Goal: Task Accomplishment & Management: Use online tool/utility

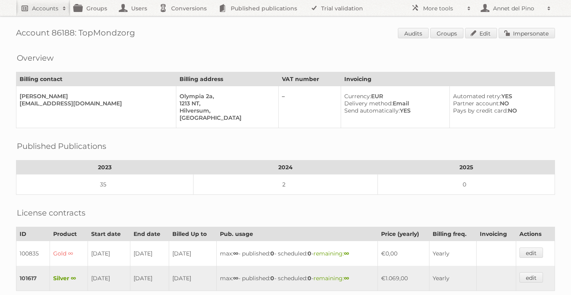
scroll to position [169, 0]
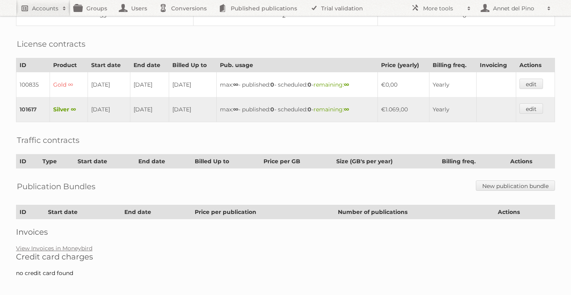
click at [65, 11] on span at bounding box center [64, 8] width 12 height 8
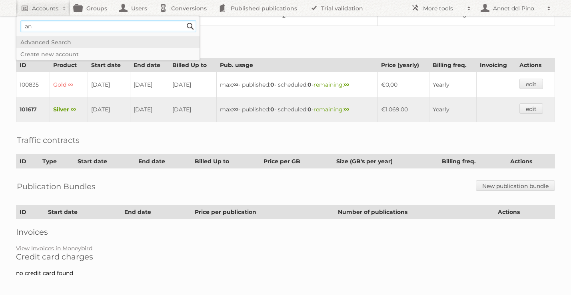
type input"] "[EMAIL_ADDRESS][DOMAIN_NAME]"
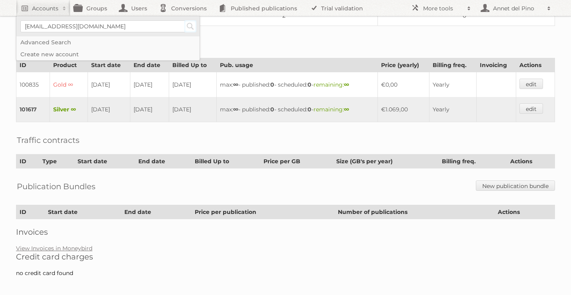
click at [193, 26] on input "Search" at bounding box center [190, 26] width 12 height 12
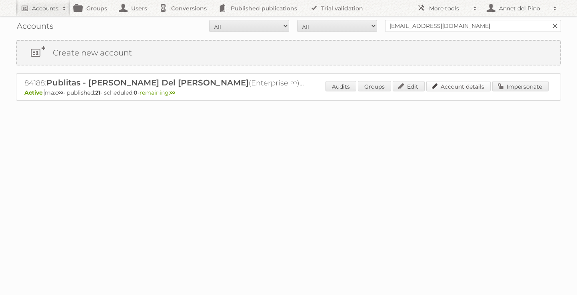
click at [458, 84] on link "Account details" at bounding box center [458, 86] width 64 height 10
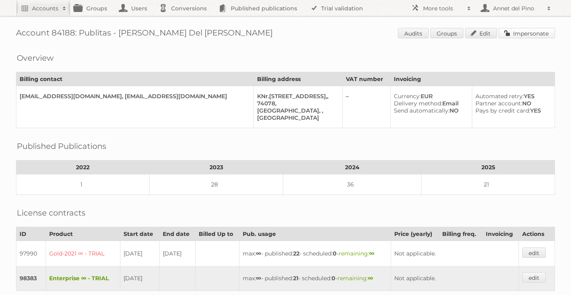
click at [514, 28] on link "Impersonate" at bounding box center [526, 33] width 56 height 10
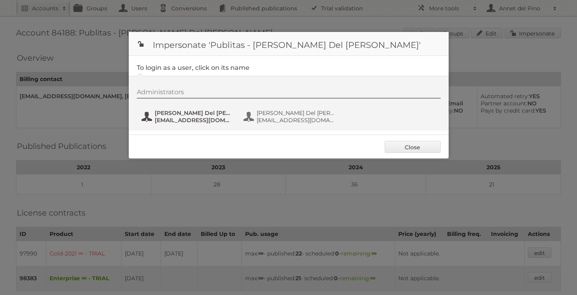
click at [193, 116] on span "Annet Del Pino" at bounding box center [194, 112] width 78 height 7
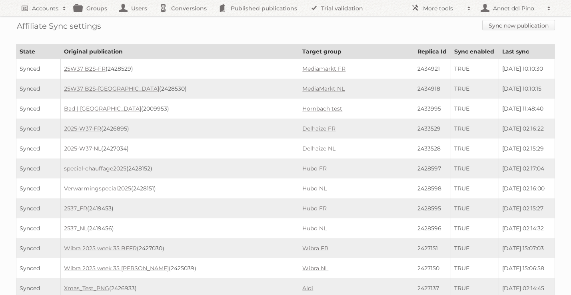
click at [509, 28] on link "Sync new publication" at bounding box center [518, 25] width 73 height 10
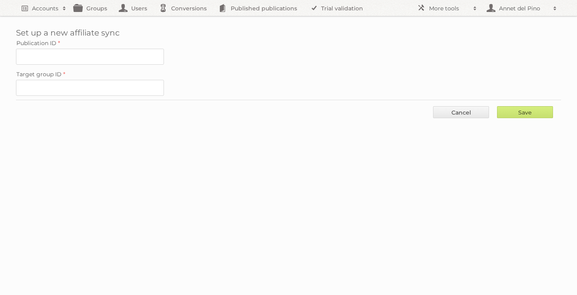
click at [97, 46] on label "Publication ID" at bounding box center [288, 43] width 545 height 11
click at [97, 49] on input "Publication ID" at bounding box center [90, 57] width 148 height 16
click at [97, 51] on input "Publication ID" at bounding box center [90, 57] width 148 height 16
paste input "2419590"
type input "2419590"
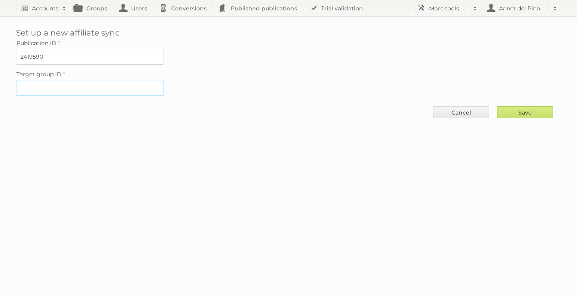
click at [104, 86] on input "Target group ID" at bounding box center [90, 88] width 148 height 16
paste input "31913"
type input "31913"
click at [537, 107] on input "Save" at bounding box center [525, 112] width 56 height 12
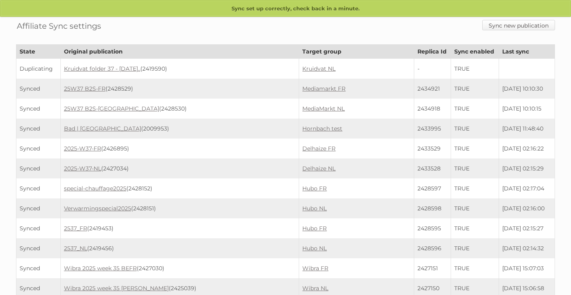
click at [513, 25] on link "Sync new publication" at bounding box center [518, 25] width 73 height 10
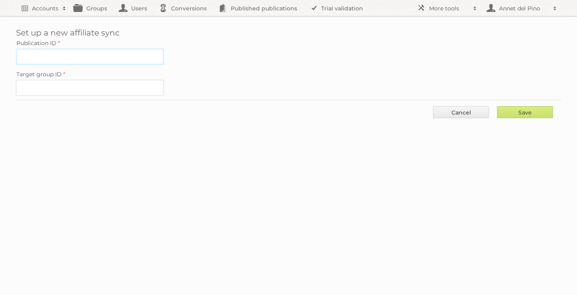
click at [88, 49] on input "Publication ID" at bounding box center [90, 57] width 148 height 16
paste input "2426326"
type input "2426326"
click at [71, 89] on input "Target group ID" at bounding box center [90, 88] width 148 height 16
paste input "31914"
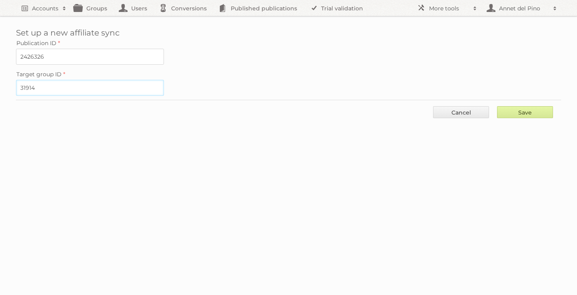
type input "31914"
click at [515, 107] on input "Save" at bounding box center [525, 112] width 56 height 12
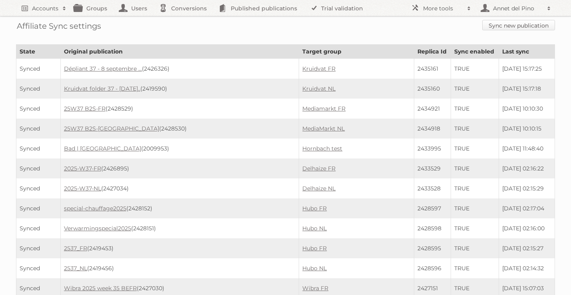
click at [511, 25] on link "Sync new publication" at bounding box center [518, 25] width 73 height 10
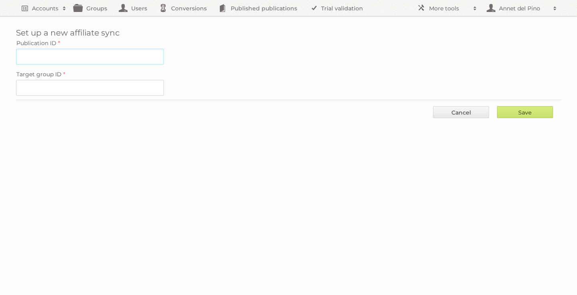
click at [86, 54] on input "Publication ID" at bounding box center [90, 57] width 148 height 16
paste input "2434275"
type input "2434275"
click at [95, 88] on input "Target group ID" at bounding box center [90, 88] width 148 height 16
paste input "60853"
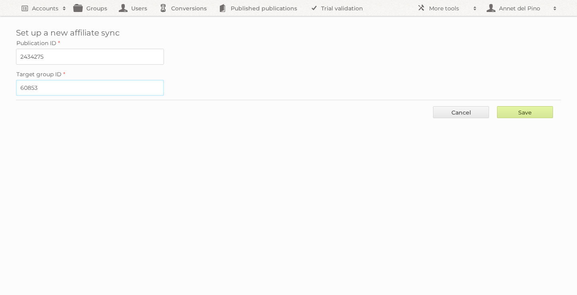
type input "60853"
click at [520, 111] on input "Save" at bounding box center [525, 112] width 56 height 12
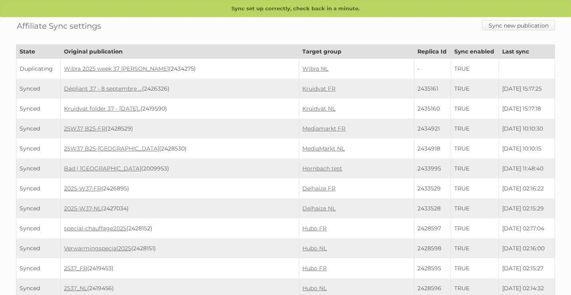
click at [516, 28] on link "Sync new publication" at bounding box center [518, 25] width 73 height 10
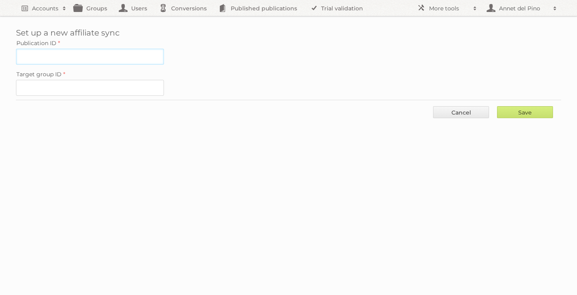
click at [53, 56] on input "Publication ID" at bounding box center [90, 57] width 148 height 16
paste input "2434277"
type input "2434277"
click at [98, 93] on input "Target group ID" at bounding box center [90, 88] width 148 height 16
paste input "60852"
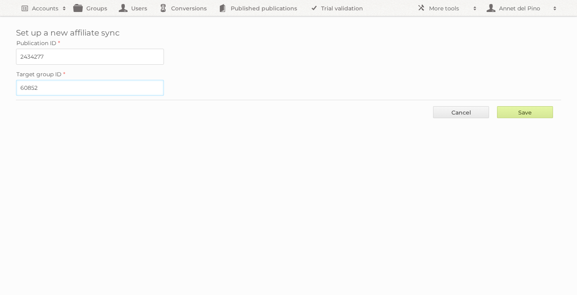
type input "60852"
click at [511, 115] on input "Save" at bounding box center [525, 112] width 56 height 12
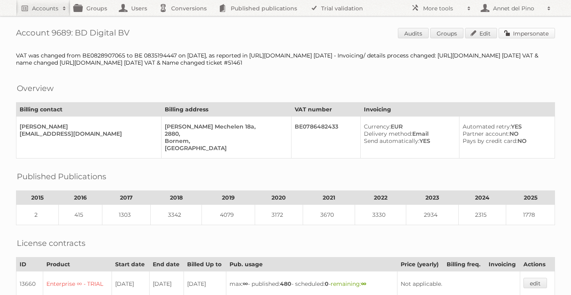
click at [517, 37] on link "Impersonate" at bounding box center [526, 33] width 56 height 10
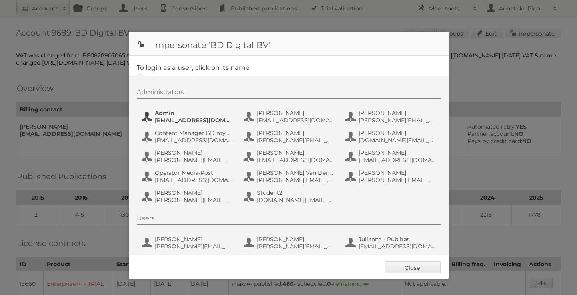
click at [182, 118] on span "[EMAIL_ADDRESS][DOMAIN_NAME]" at bounding box center [194, 120] width 78 height 7
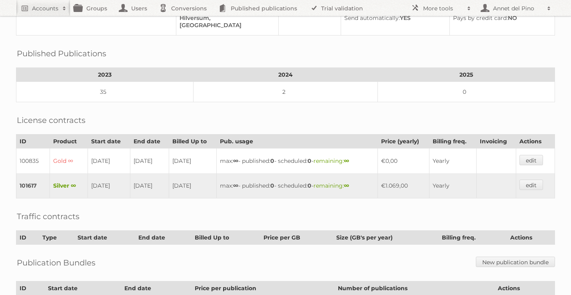
scroll to position [3, 0]
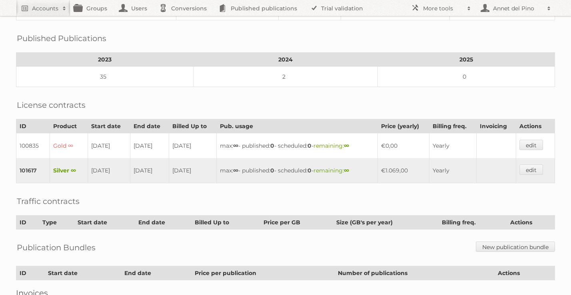
scroll to position [169, 0]
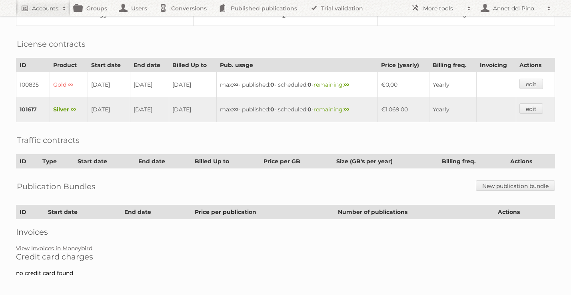
click at [86, 245] on link "View Invoices in Moneybird" at bounding box center [54, 248] width 76 height 7
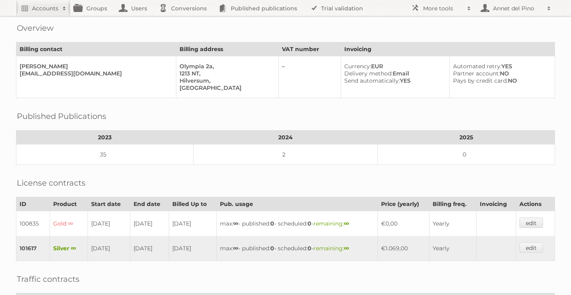
scroll to position [0, 0]
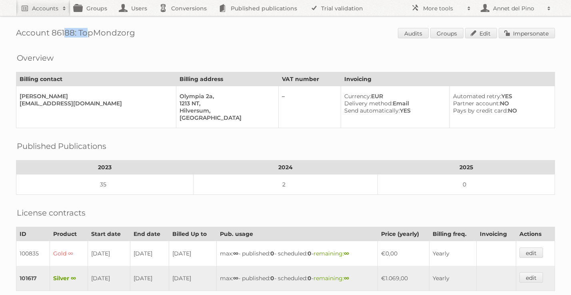
drag, startPoint x: 51, startPoint y: 30, endPoint x: 76, endPoint y: 33, distance: 24.9
click at [76, 33] on h1 "Account 86188: TopMondzorg Audits Groups Edit Impersonate" at bounding box center [285, 34] width 539 height 12
click at [74, 65] on div "Overview Billing contact Billing address VAT number Invoicing [PERSON_NAME] [EM…" at bounding box center [285, 88] width 539 height 80
drag, startPoint x: 53, startPoint y: 33, endPoint x: 76, endPoint y: 34, distance: 22.4
click at [76, 34] on h1 "Account 86188: TopMondzorg Audits Groups Edit Impersonate" at bounding box center [285, 34] width 539 height 12
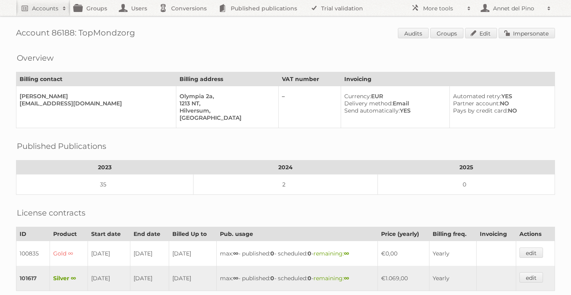
click at [75, 34] on h1 "Account 86188: TopMondzorg Audits Groups Edit Impersonate" at bounding box center [285, 34] width 539 height 12
drag, startPoint x: 52, startPoint y: 32, endPoint x: 75, endPoint y: 36, distance: 23.1
click at [75, 36] on h1 "Account 86188: TopMondzorg Audits Groups Edit Impersonate" at bounding box center [285, 34] width 539 height 12
copy h1 "86188"
drag, startPoint x: 79, startPoint y: 33, endPoint x: 132, endPoint y: 32, distance: 52.7
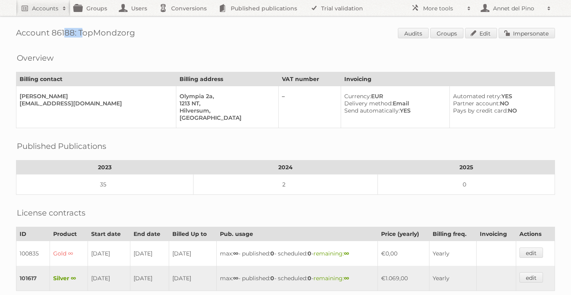
click at [132, 32] on h1 "Account 86188: TopMondzorg Audits Groups Edit Impersonate" at bounding box center [285, 34] width 539 height 12
copy h1 "TopMondzorg"
